Goal: Task Accomplishment & Management: Complete application form

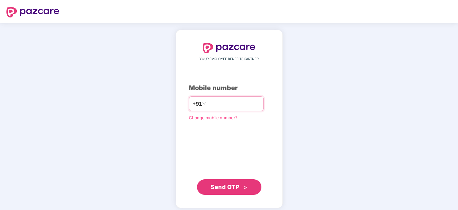
click at [215, 104] on input "number" at bounding box center [233, 103] width 53 height 10
type input "**********"
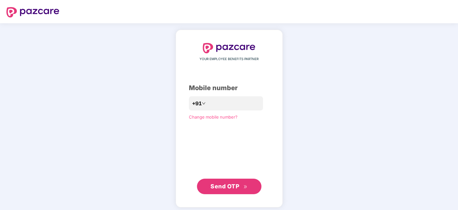
click at [222, 189] on span "Send OTP" at bounding box center [229, 186] width 37 height 9
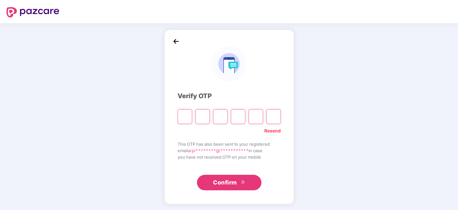
type input "*"
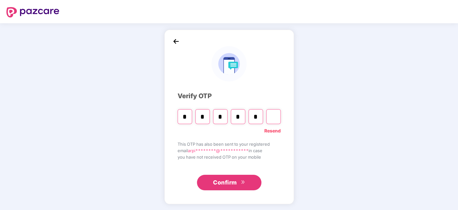
type input "*"
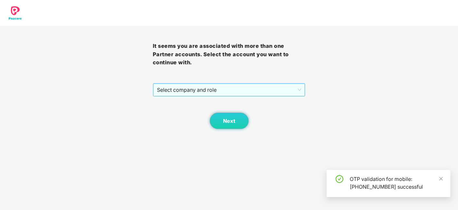
click at [233, 89] on span "Select company and role" at bounding box center [229, 90] width 144 height 12
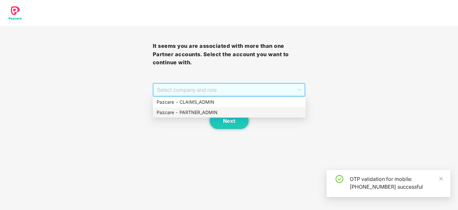
click at [200, 114] on div "Pazcare - PARTNER_ADMIN" at bounding box center [229, 112] width 145 height 7
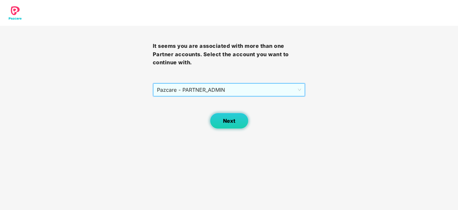
click at [228, 120] on span "Next" at bounding box center [229, 121] width 12 height 6
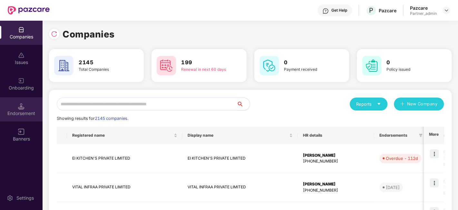
click at [20, 104] on img at bounding box center [21, 106] width 6 height 6
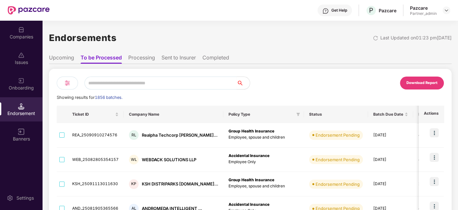
click at [69, 59] on li "Upcoming" at bounding box center [61, 58] width 25 height 9
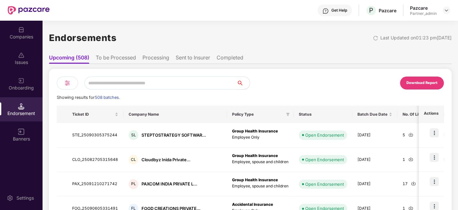
click at [105, 56] on li "To be Processed" at bounding box center [116, 58] width 40 height 9
